Goal: Information Seeking & Learning: Learn about a topic

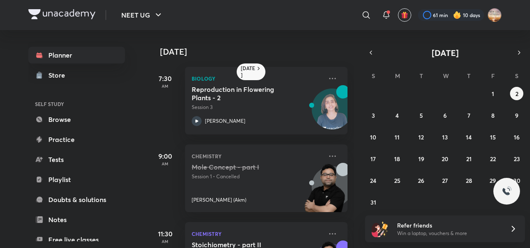
scroll to position [157, 0]
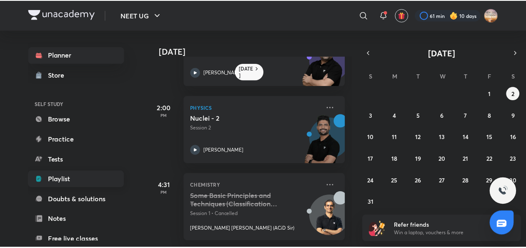
scroll to position [128, 0]
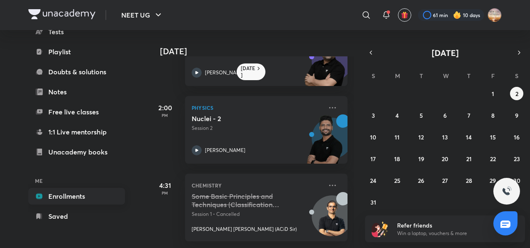
click at [78, 194] on link "Enrollments" at bounding box center [76, 196] width 97 height 17
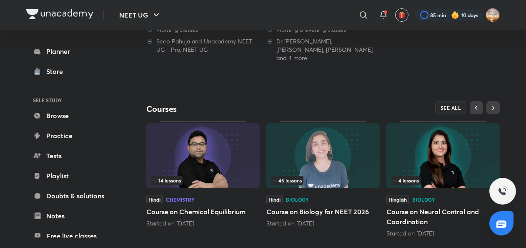
scroll to position [326, 0]
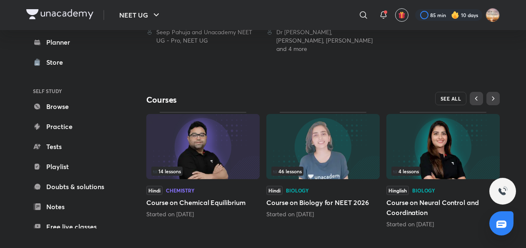
click at [454, 95] on span "SEE ALL" at bounding box center [451, 98] width 21 height 6
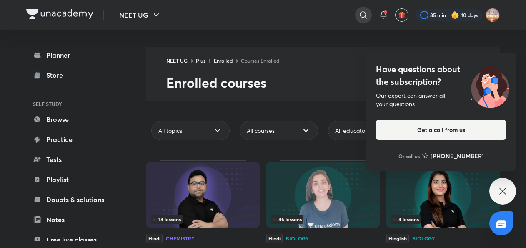
click at [363, 13] on icon at bounding box center [364, 15] width 10 height 10
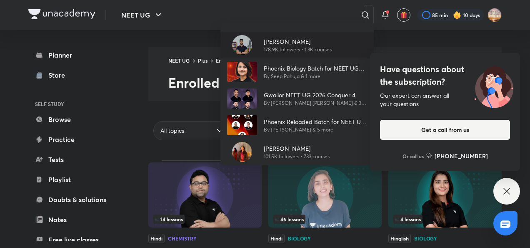
click at [295, 37] on p "[PERSON_NAME]" at bounding box center [298, 41] width 68 height 9
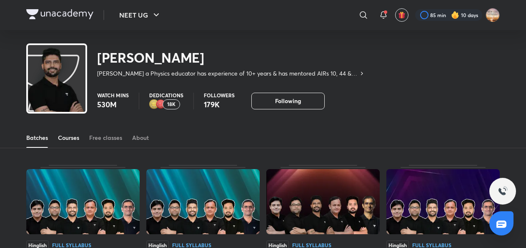
click at [77, 137] on div "Courses" at bounding box center [68, 137] width 21 height 8
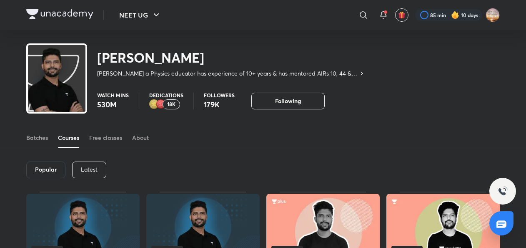
click at [88, 167] on p "Latest" at bounding box center [89, 169] width 17 height 7
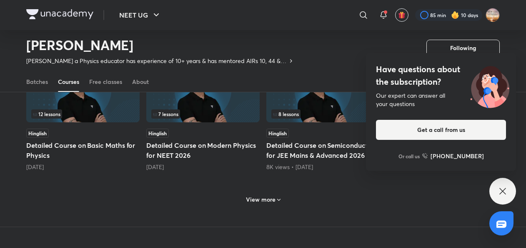
scroll to position [378, 0]
click at [250, 201] on h6 "View more" at bounding box center [261, 198] width 30 height 8
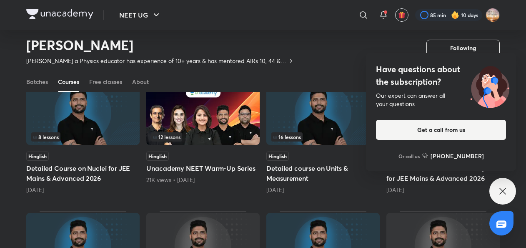
scroll to position [488, 0]
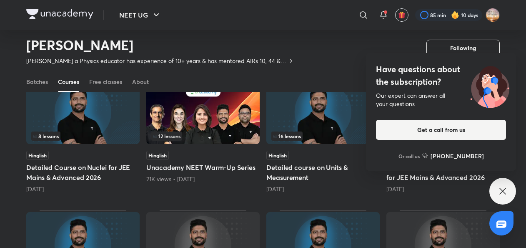
click at [502, 197] on div "Have questions about the subscription? Our expert can answer all your questions…" at bounding box center [503, 191] width 27 height 27
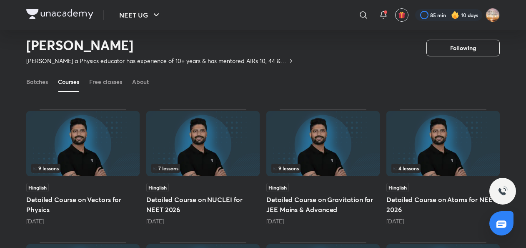
scroll to position [189, 0]
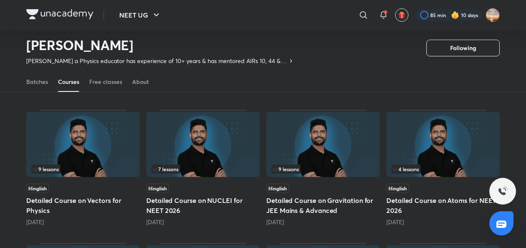
click at [222, 148] on img at bounding box center [202, 144] width 113 height 65
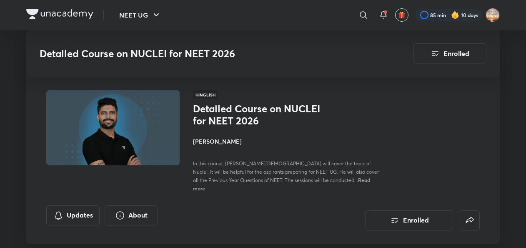
scroll to position [189, 0]
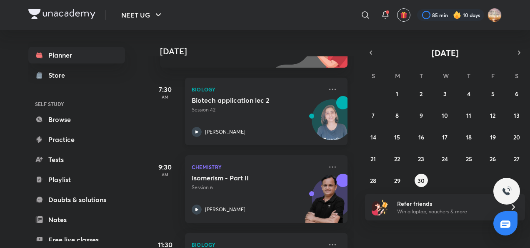
scroll to position [151, 0]
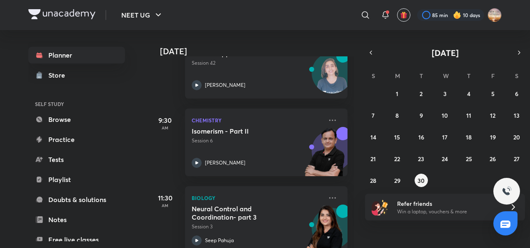
click at [379, 21] on div "​ 85 min 10 days" at bounding box center [361, 15] width 281 height 20
click at [392, 12] on div at bounding box center [385, 15] width 17 height 17
click at [386, 12] on span at bounding box center [387, 11] width 3 height 3
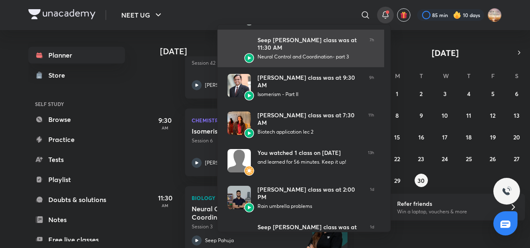
scroll to position [0, 0]
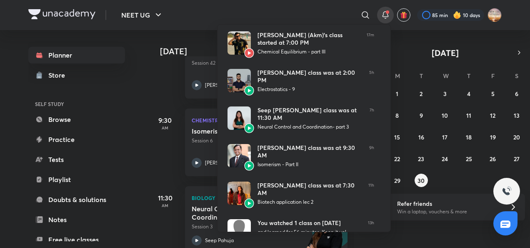
click at [111, 126] on div at bounding box center [265, 124] width 530 height 248
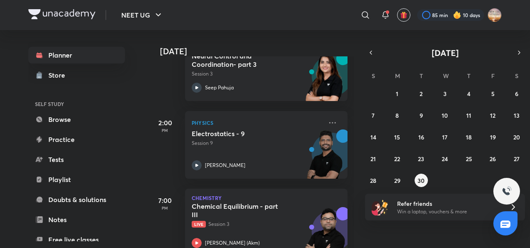
scroll to position [325, 0]
